Goal: Information Seeking & Learning: Check status

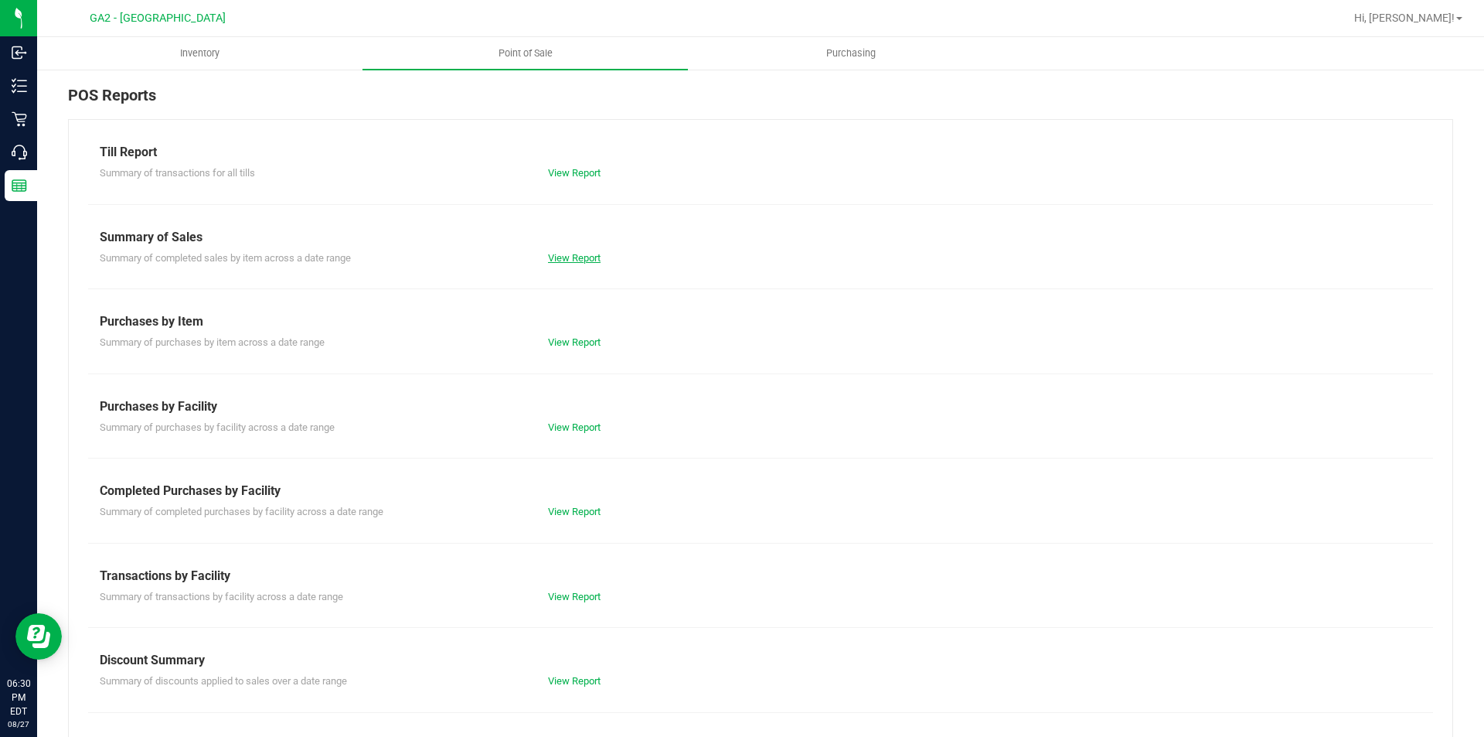
click at [569, 253] on div "View Report" at bounding box center [760, 257] width 448 height 15
click at [578, 260] on link "View Report" at bounding box center [574, 258] width 53 height 12
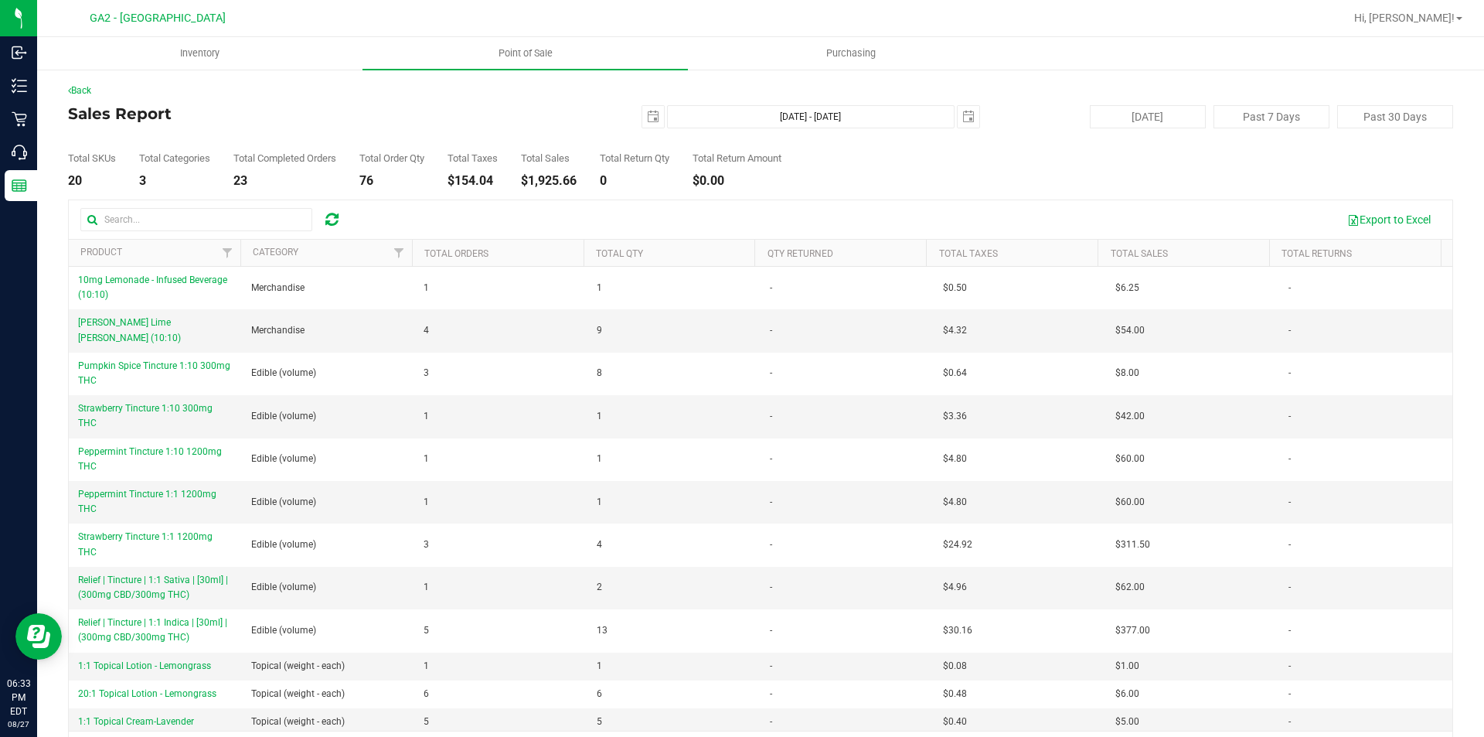
drag, startPoint x: 0, startPoint y: 109, endPoint x: 407, endPoint y: 98, distance: 407.4
click at [406, 105] on h4 "Sales Report" at bounding box center [298, 113] width 461 height 17
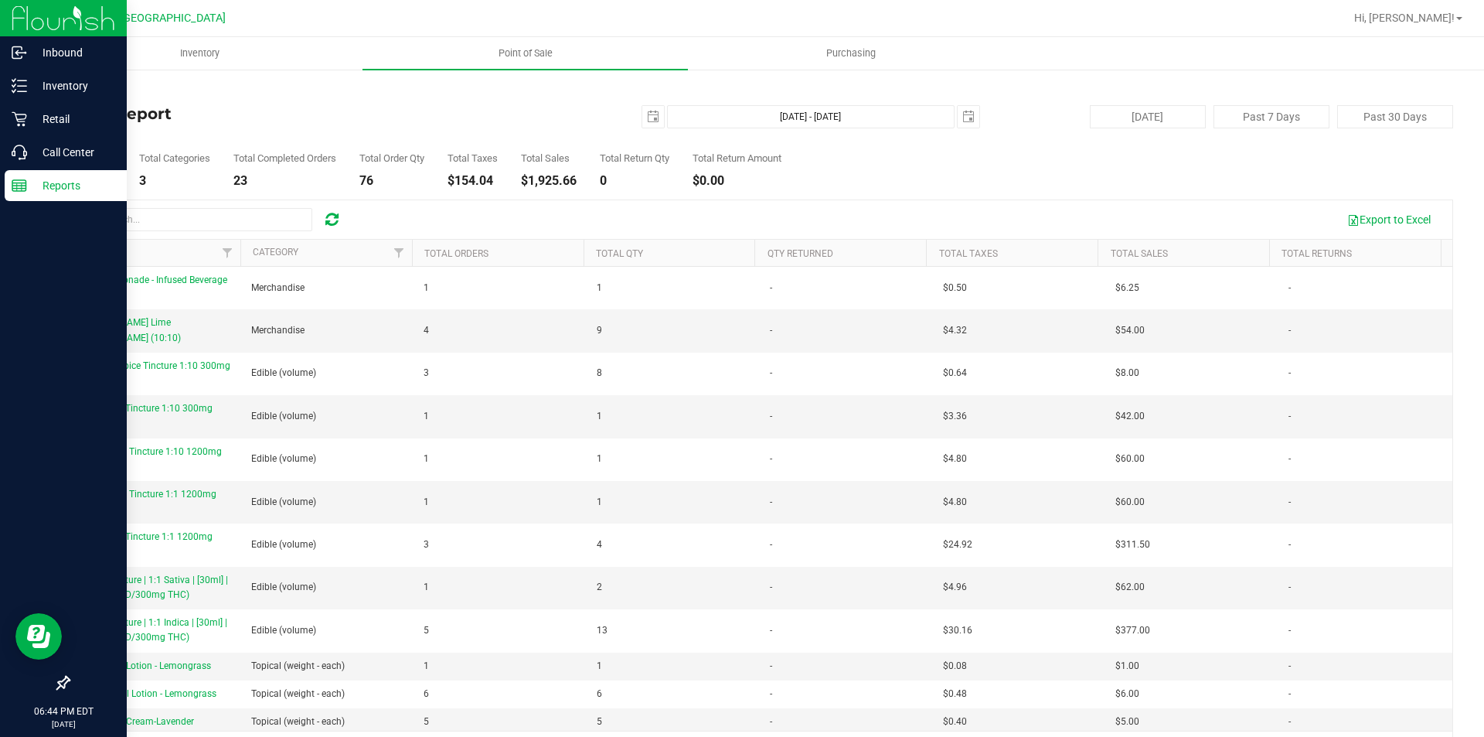
click at [32, 187] on p "Reports" at bounding box center [73, 185] width 93 height 19
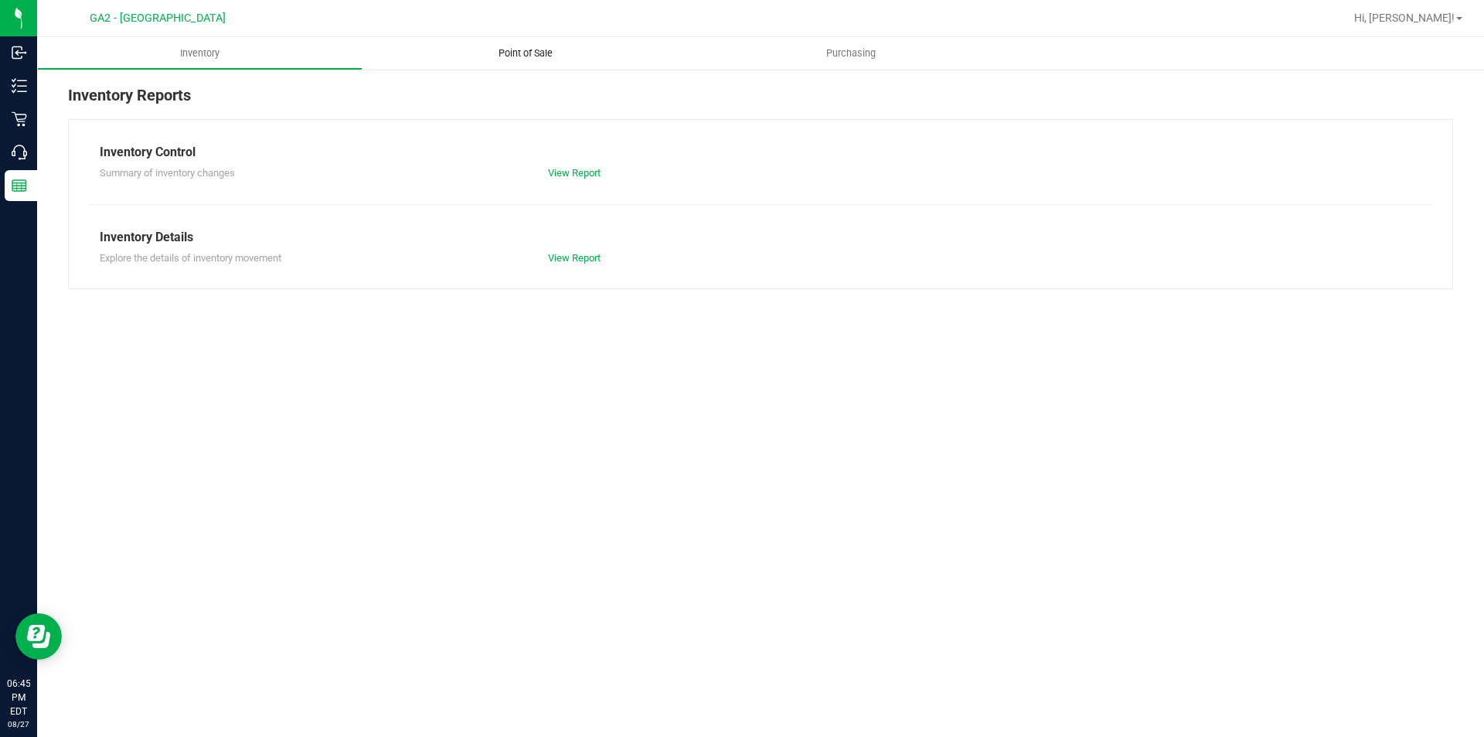
click at [527, 54] on span "Point of Sale" at bounding box center [526, 53] width 96 height 14
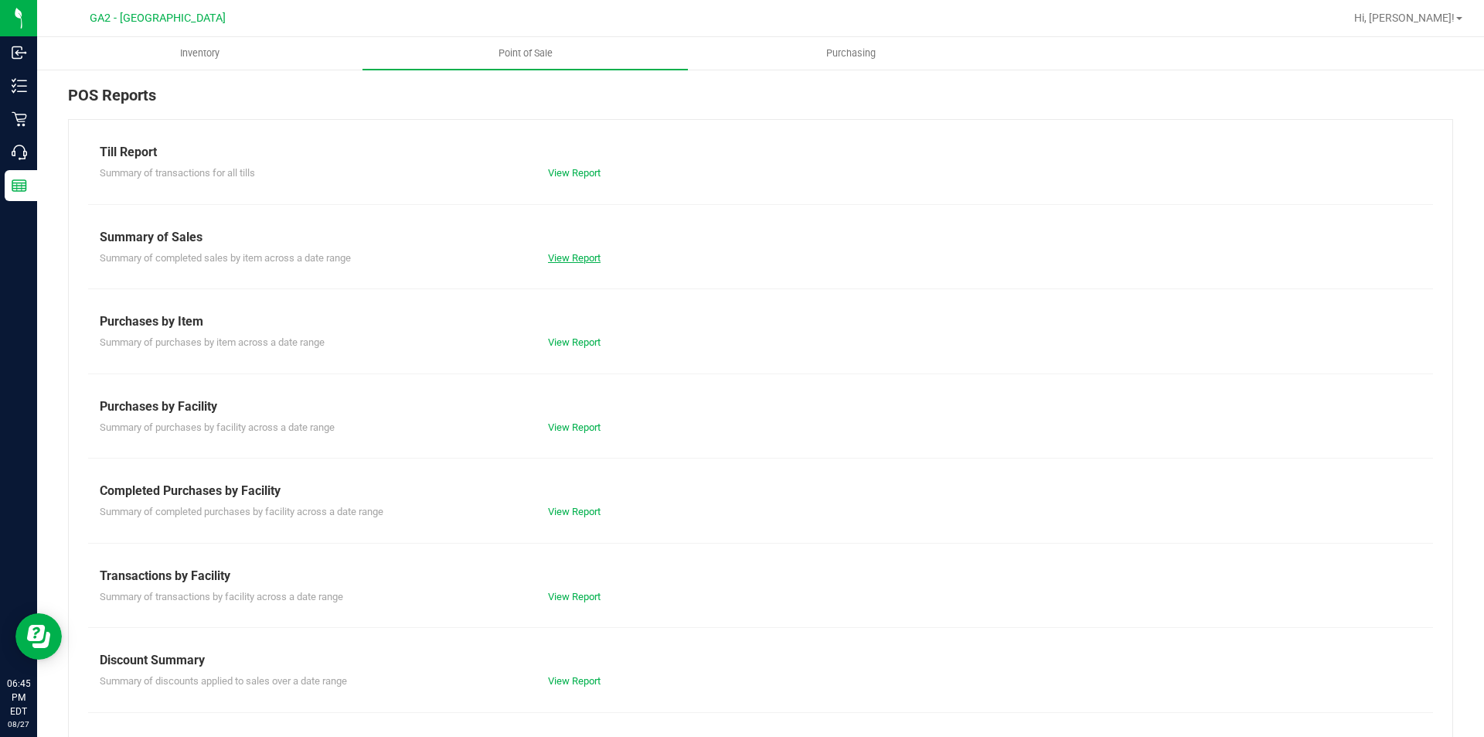
click at [583, 260] on link "View Report" at bounding box center [574, 258] width 53 height 12
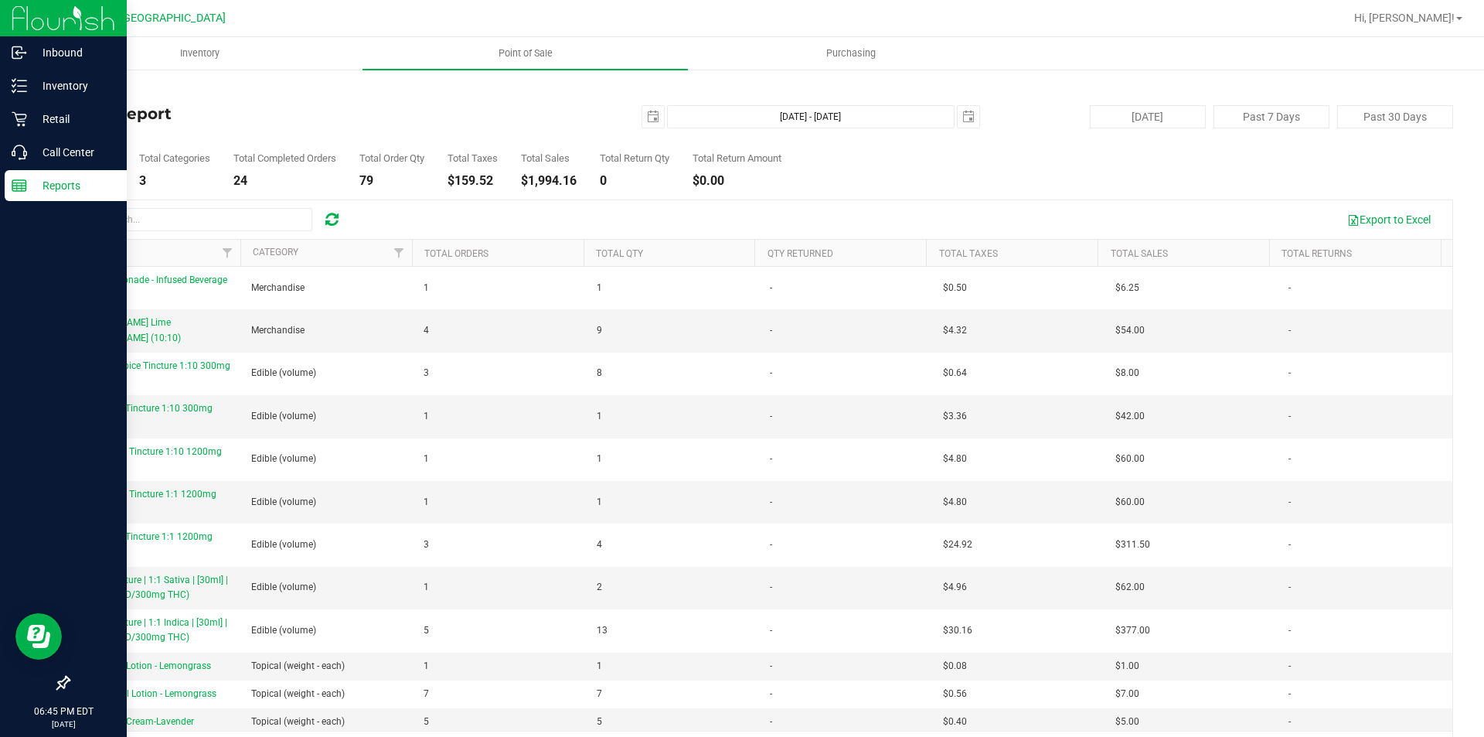
click at [29, 189] on p "Reports" at bounding box center [73, 185] width 93 height 19
